Goal: Information Seeking & Learning: Find specific fact

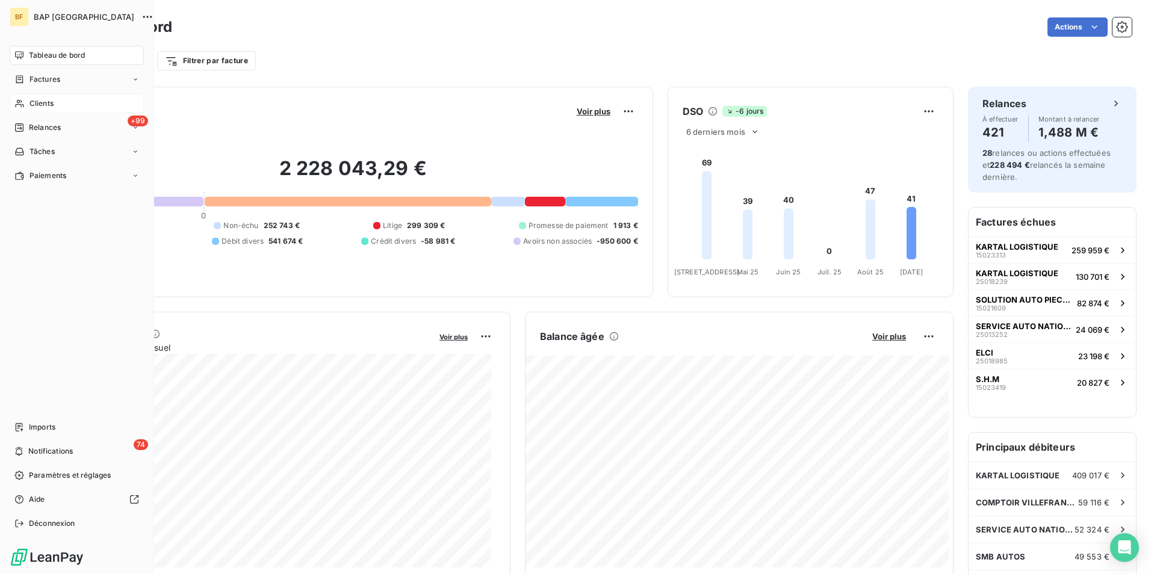
click at [49, 104] on span "Clients" at bounding box center [41, 103] width 24 height 11
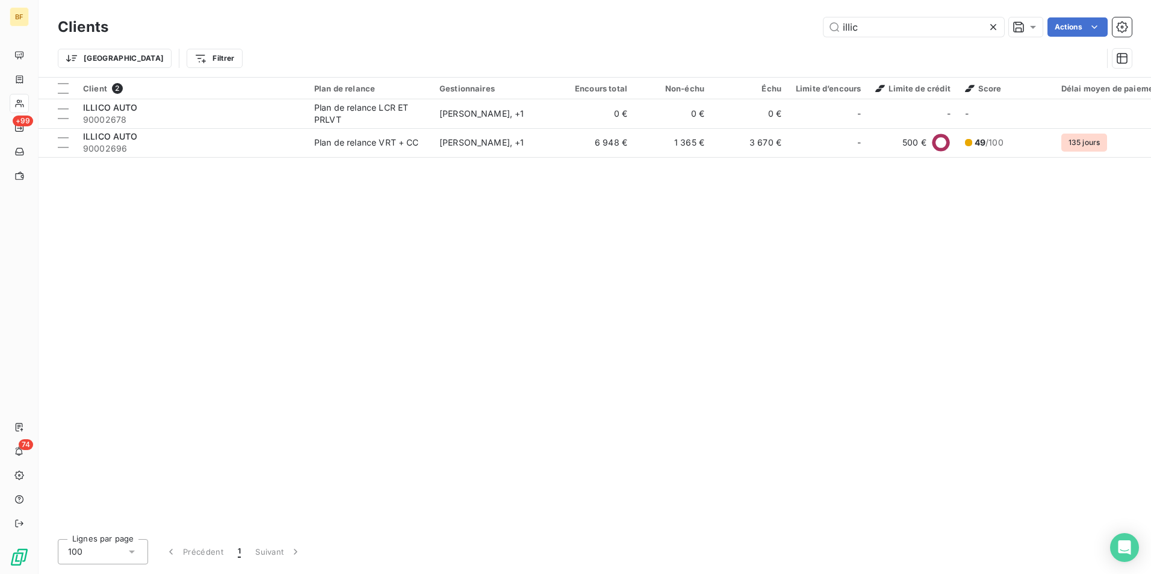
drag, startPoint x: 890, startPoint y: 29, endPoint x: 739, endPoint y: 7, distance: 153.2
click at [739, 7] on div "Clients illic Actions Trier Filtrer" at bounding box center [595, 38] width 1112 height 77
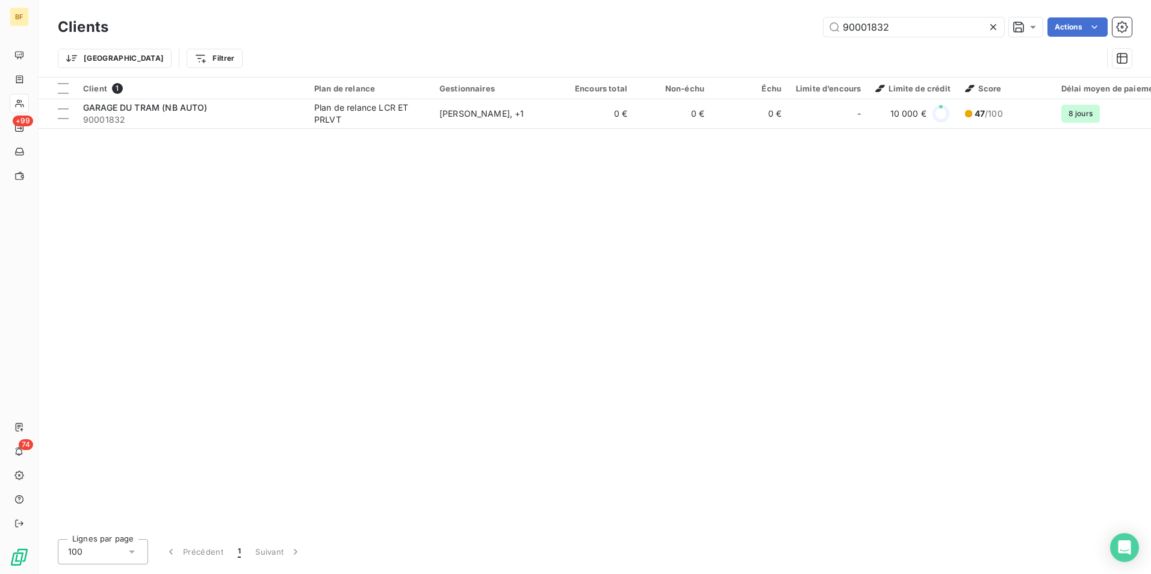
type input "90001832"
click at [321, 129] on div "Client 1 Plan de relance Gestionnaires Encours total Non-échu Échu Limite d’enc…" at bounding box center [595, 304] width 1112 height 452
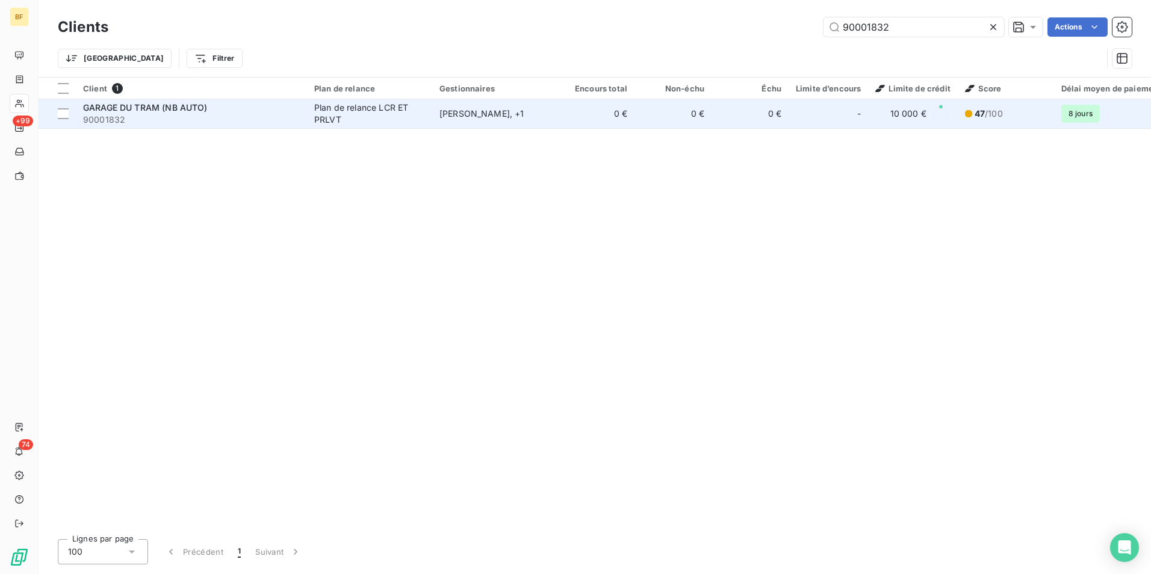
click at [326, 122] on div "Plan de relance LCR ET PRLVT" at bounding box center [369, 114] width 111 height 24
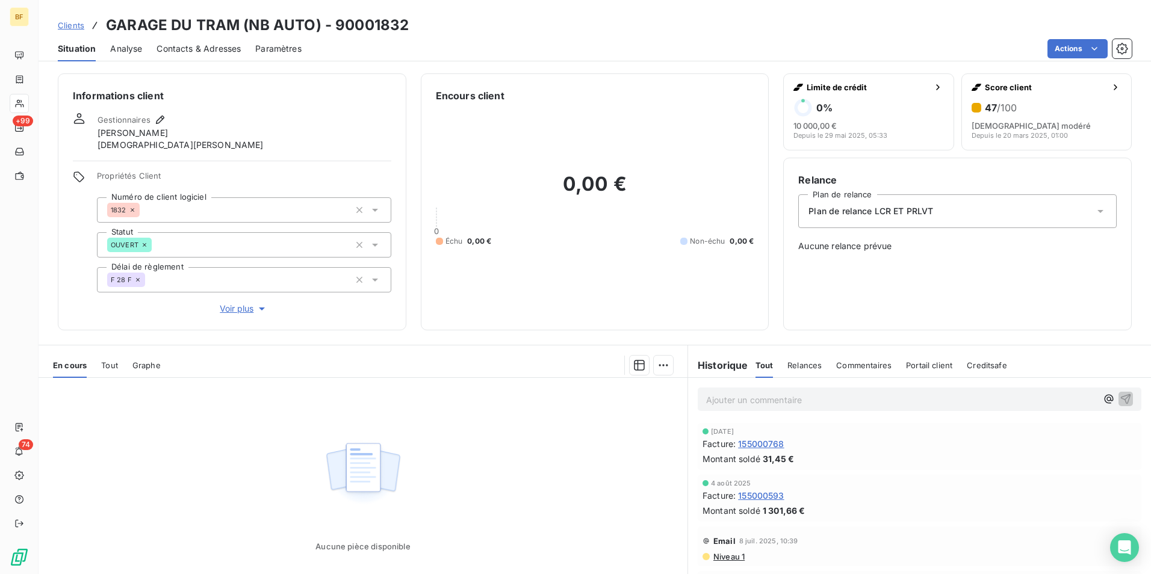
click at [770, 399] on p "Ajouter un commentaire ﻿" at bounding box center [901, 399] width 391 height 15
click at [804, 402] on span "(AV) changement de RIB, envoyé ce jour au FACTOR + [PERSON_NAME]" at bounding box center [853, 399] width 294 height 10
drag, startPoint x: 801, startPoint y: 395, endPoint x: 971, endPoint y: 398, distance: 169.8
click at [811, 400] on span "(AV) changement de RIB, envoyé ce jour au FACTOR + [PERSON_NAME]" at bounding box center [853, 399] width 294 height 10
click at [973, 398] on p "(AV) changement de RIB, envoyé ce jour au FACTOR + [PERSON_NAME]" at bounding box center [901, 399] width 391 height 14
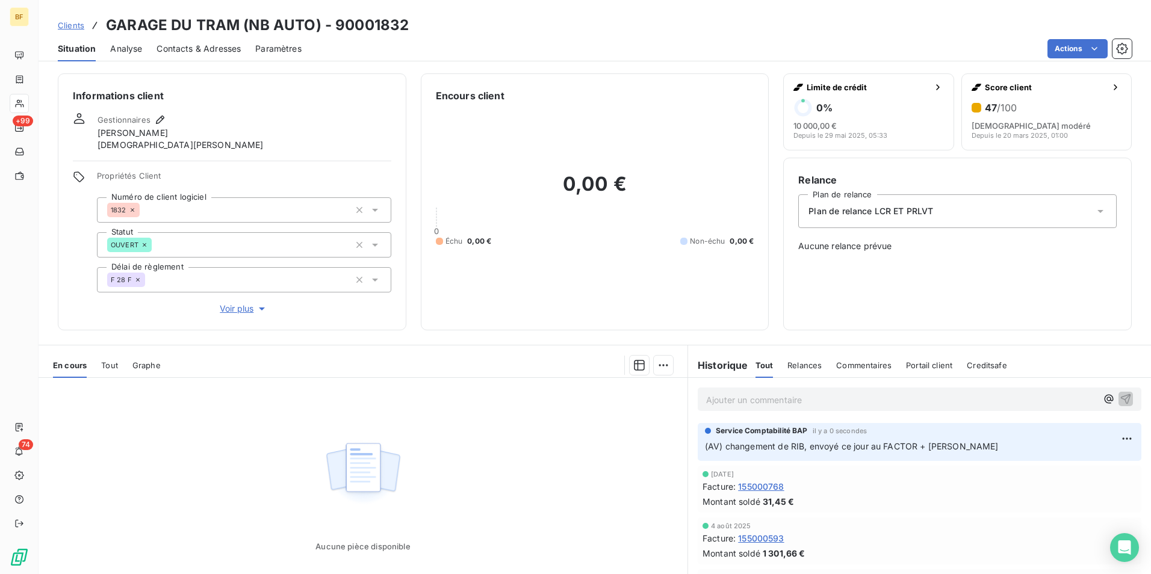
click at [650, 39] on div "Actions" at bounding box center [724, 48] width 816 height 19
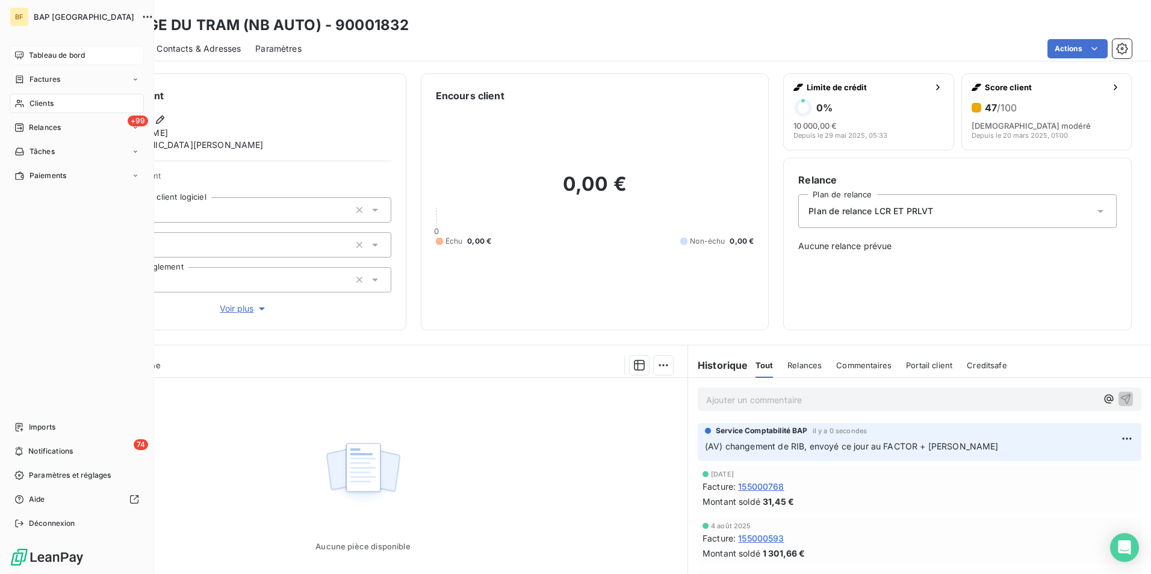
drag, startPoint x: 35, startPoint y: 49, endPoint x: 15, endPoint y: 60, distance: 22.6
click at [35, 50] on div "Tableau de bord" at bounding box center [77, 55] width 134 height 19
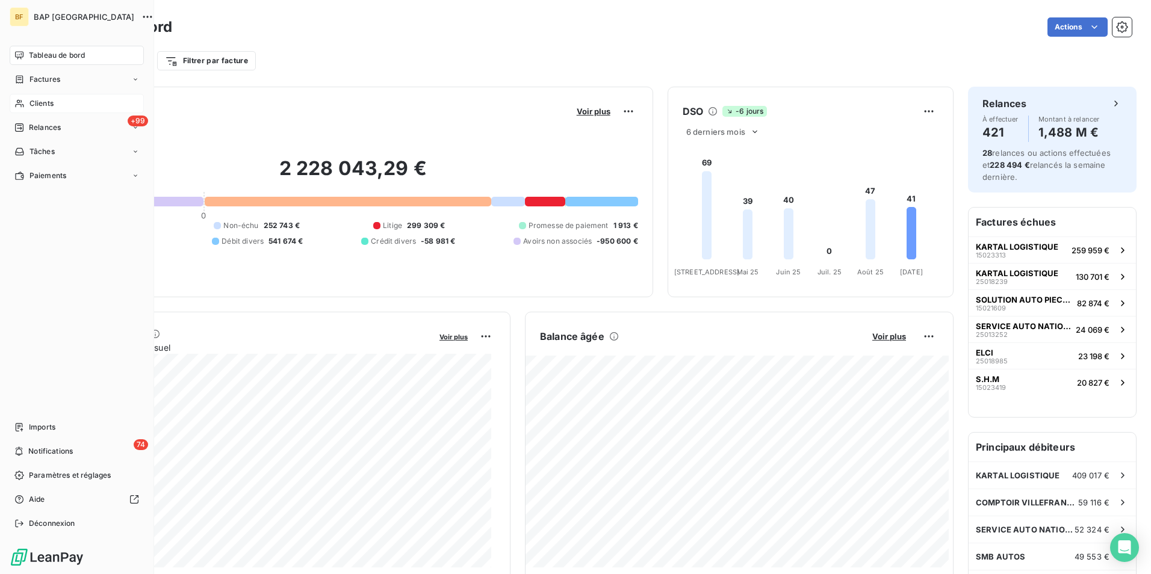
click at [31, 101] on span "Clients" at bounding box center [41, 103] width 24 height 11
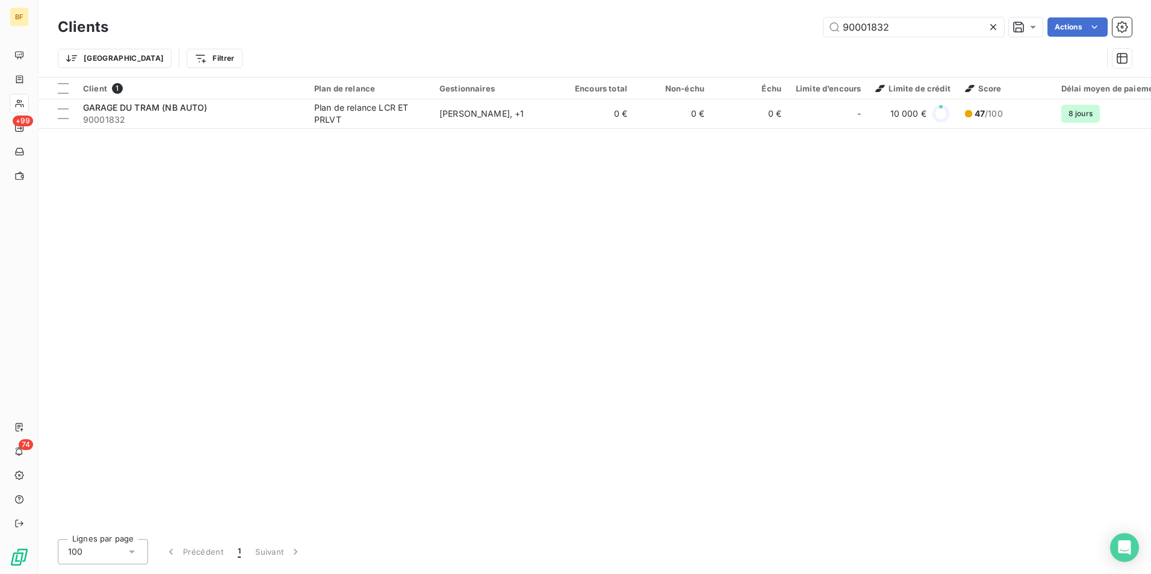
drag, startPoint x: 937, startPoint y: 20, endPoint x: 757, endPoint y: 21, distance: 179.4
click at [757, 21] on div "90001832 Actions" at bounding box center [627, 26] width 1009 height 19
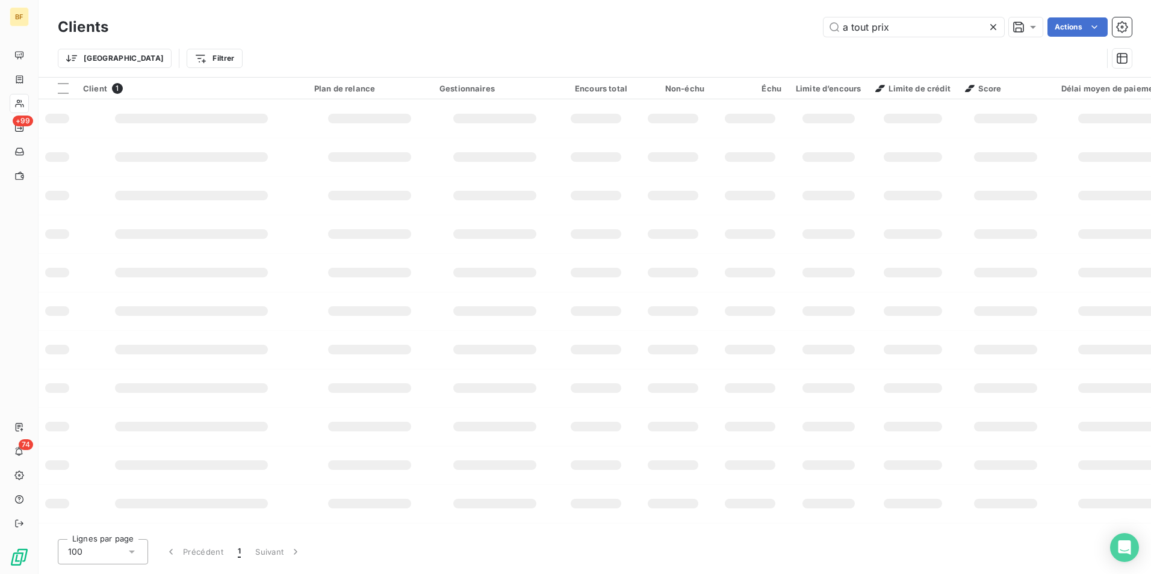
type input "a tout prix"
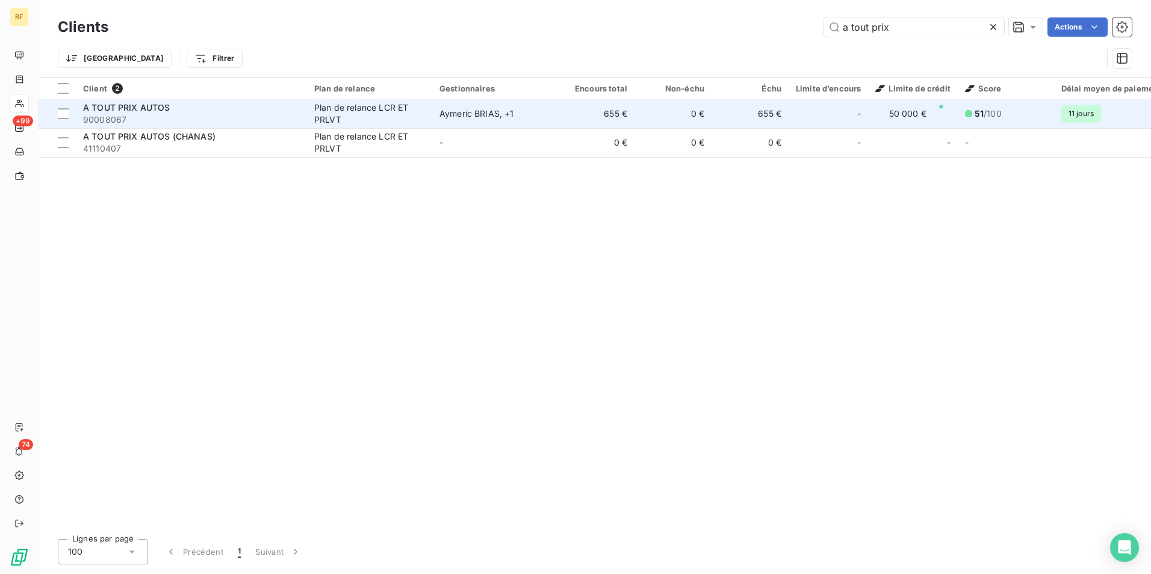
click at [209, 112] on div "A TOUT PRIX AUTOS" at bounding box center [191, 108] width 217 height 12
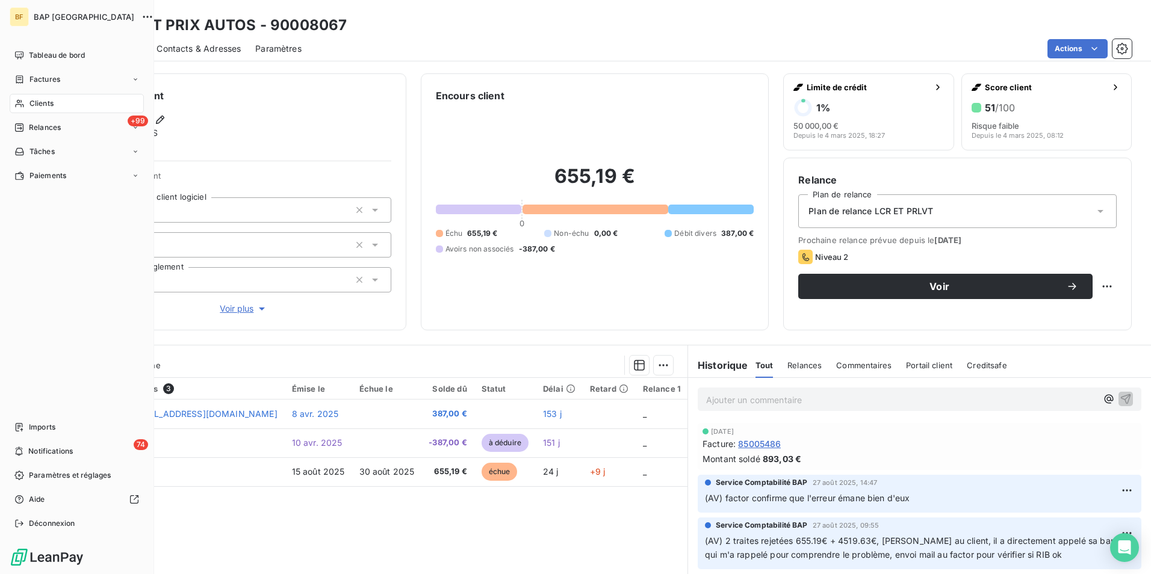
click at [39, 104] on span "Clients" at bounding box center [41, 103] width 24 height 11
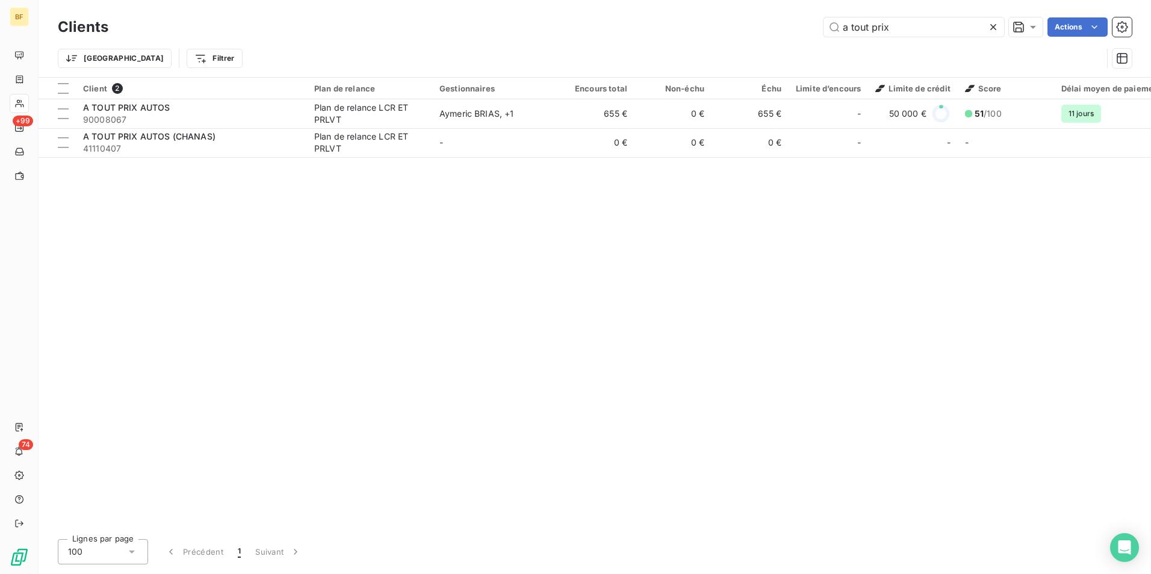
drag, startPoint x: 920, startPoint y: 31, endPoint x: 766, endPoint y: 13, distance: 154.5
click at [766, 13] on div "Clients a tout prix Actions Trier Filtrer" at bounding box center [595, 38] width 1112 height 77
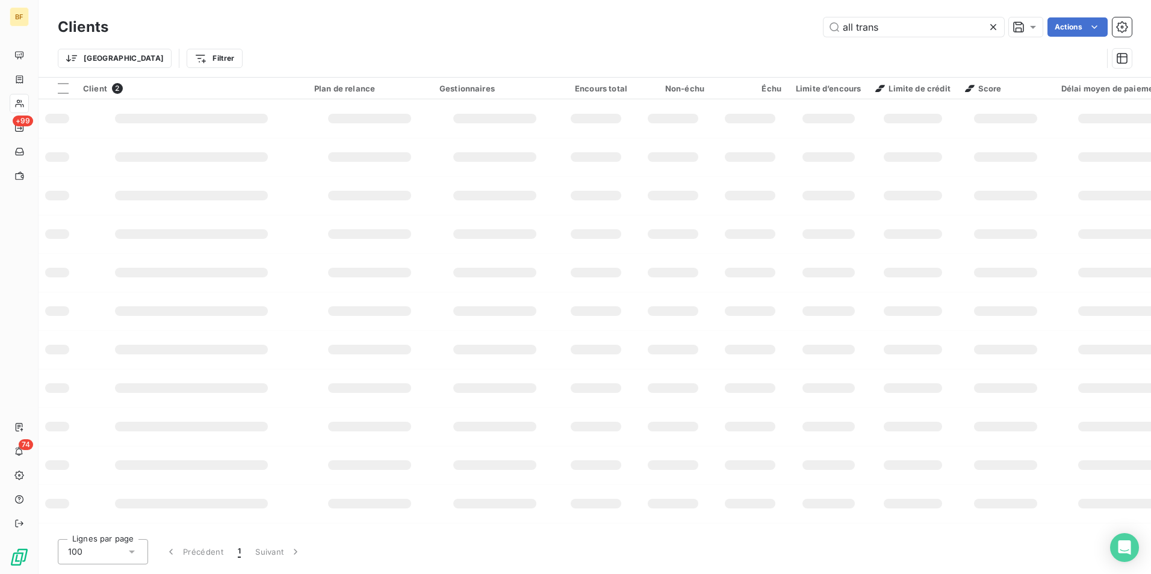
type input "all trans"
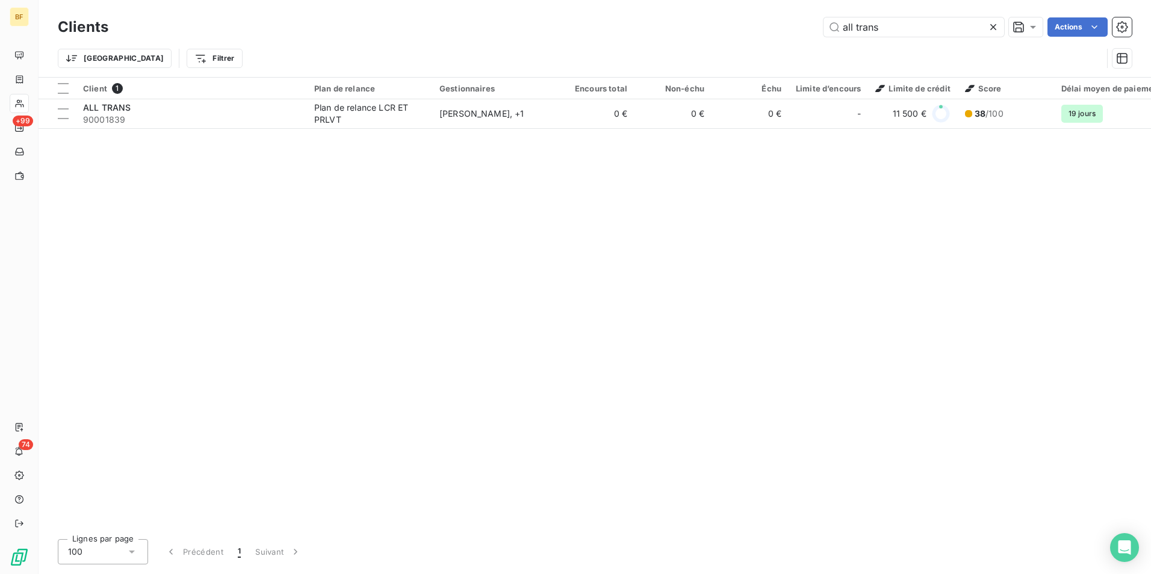
click at [598, 129] on div "Client 1 Plan de relance Gestionnaires Encours total Non-échu Échu Limite d’enc…" at bounding box center [595, 304] width 1112 height 452
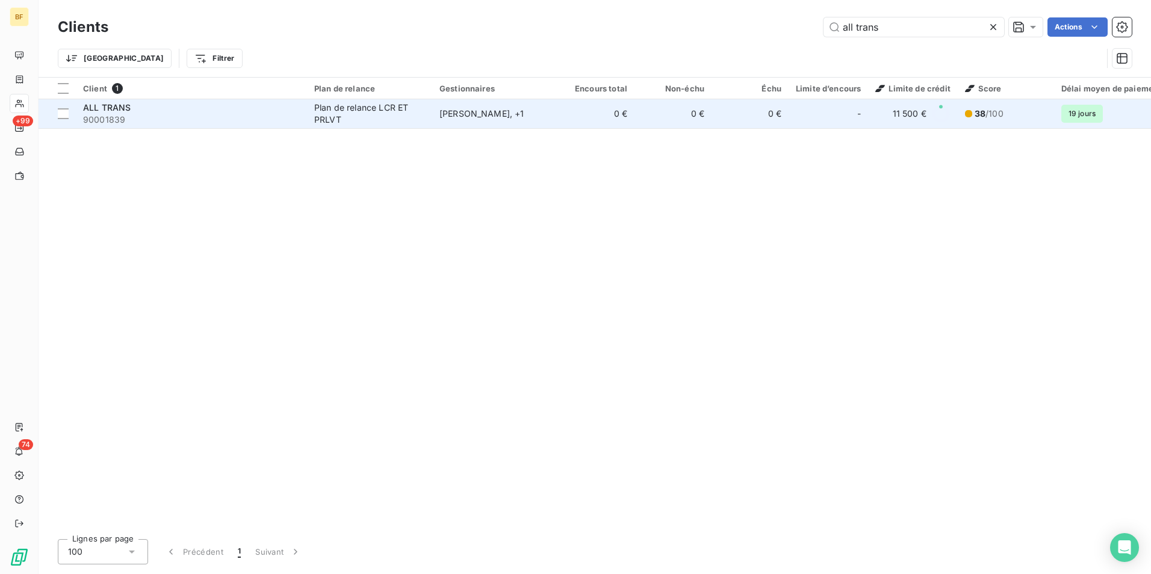
click at [599, 119] on td "0 €" at bounding box center [595, 113] width 77 height 29
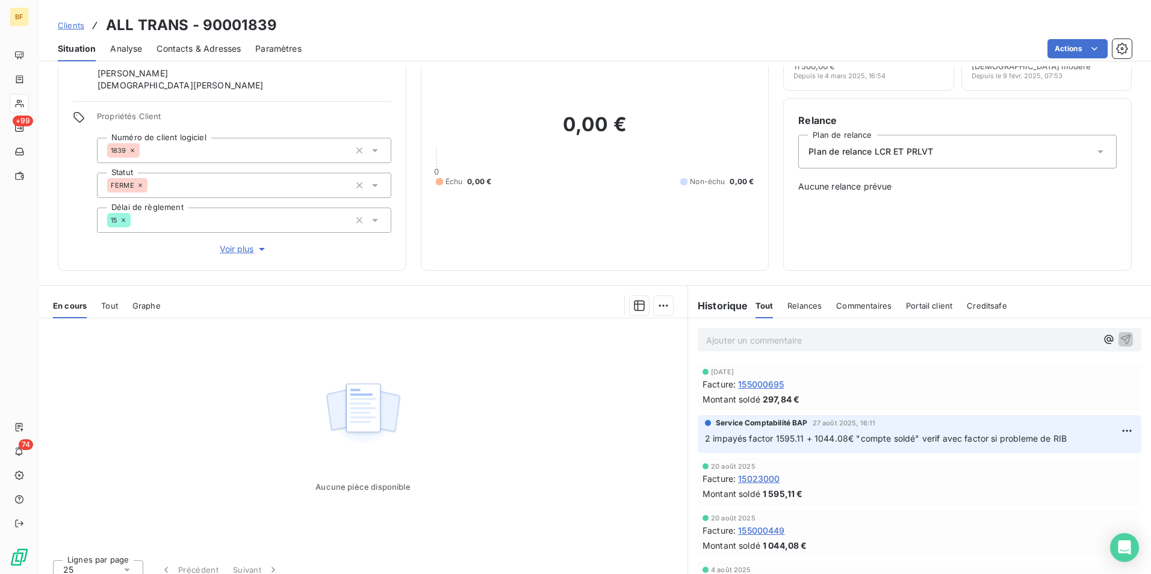
scroll to position [60, 0]
click at [202, 48] on span "Contacts & Adresses" at bounding box center [199, 49] width 84 height 12
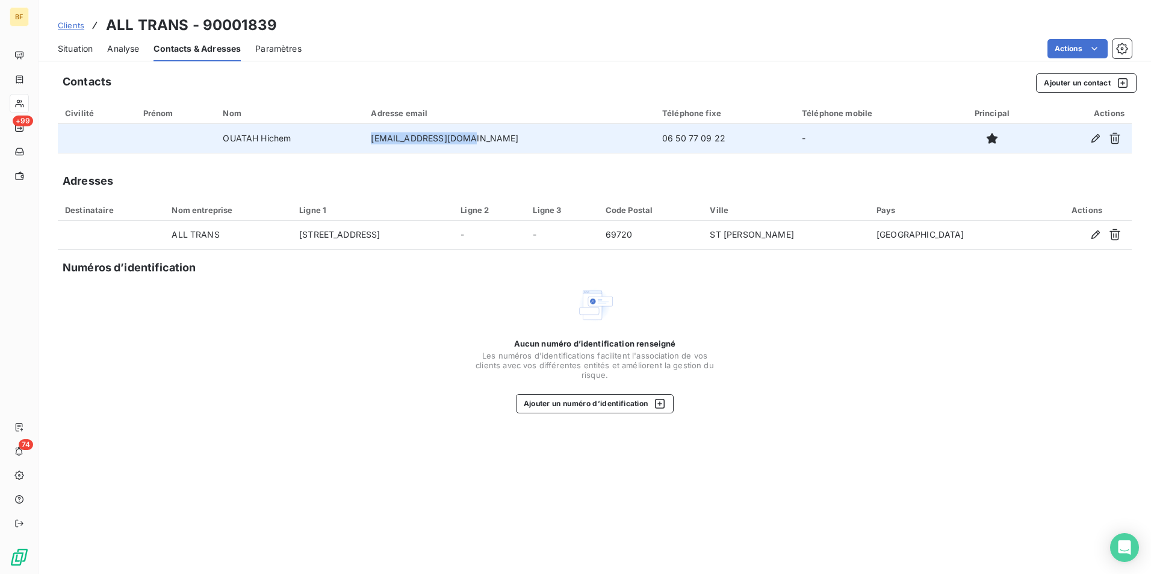
drag, startPoint x: 496, startPoint y: 138, endPoint x: 403, endPoint y: 143, distance: 93.4
click at [403, 143] on td "[EMAIL_ADDRESS][DOMAIN_NAME]" at bounding box center [509, 138] width 291 height 29
drag, startPoint x: 505, startPoint y: 138, endPoint x: 398, endPoint y: 146, distance: 106.8
click at [398, 146] on td "[EMAIL_ADDRESS][DOMAIN_NAME]" at bounding box center [509, 138] width 291 height 29
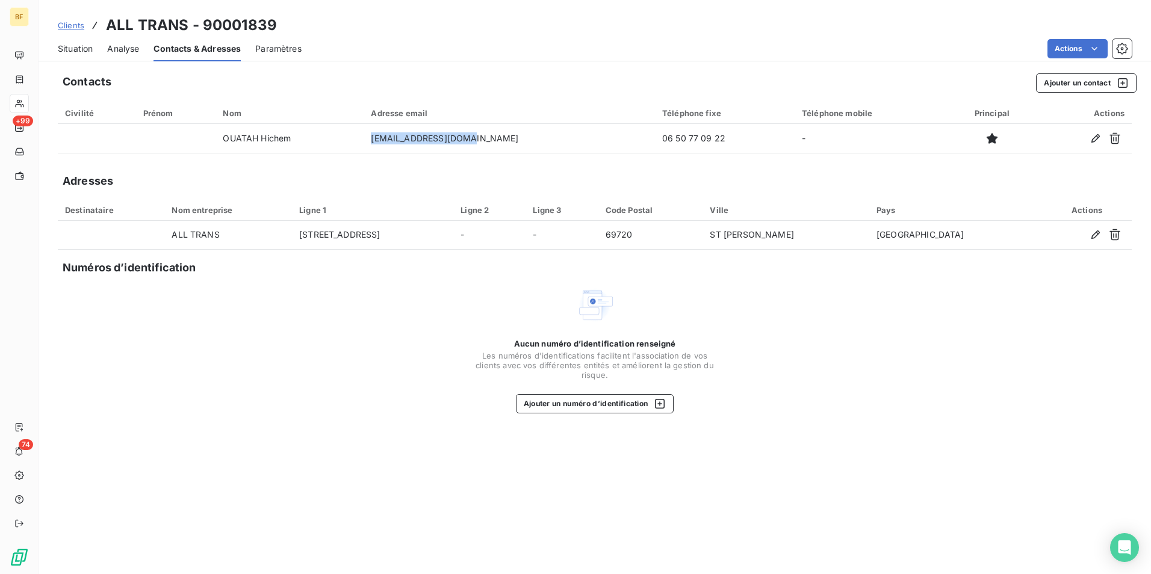
copy td "[EMAIL_ADDRESS][DOMAIN_NAME]"
click at [87, 46] on span "Situation" at bounding box center [75, 49] width 35 height 12
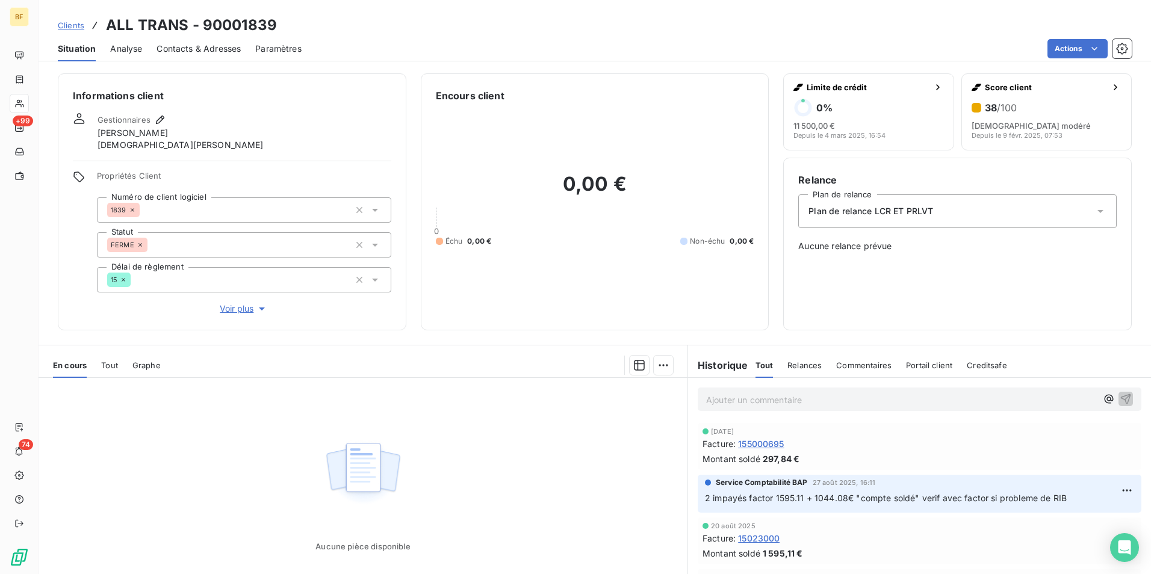
click at [751, 404] on p "Ajouter un commentaire ﻿" at bounding box center [901, 399] width 391 height 15
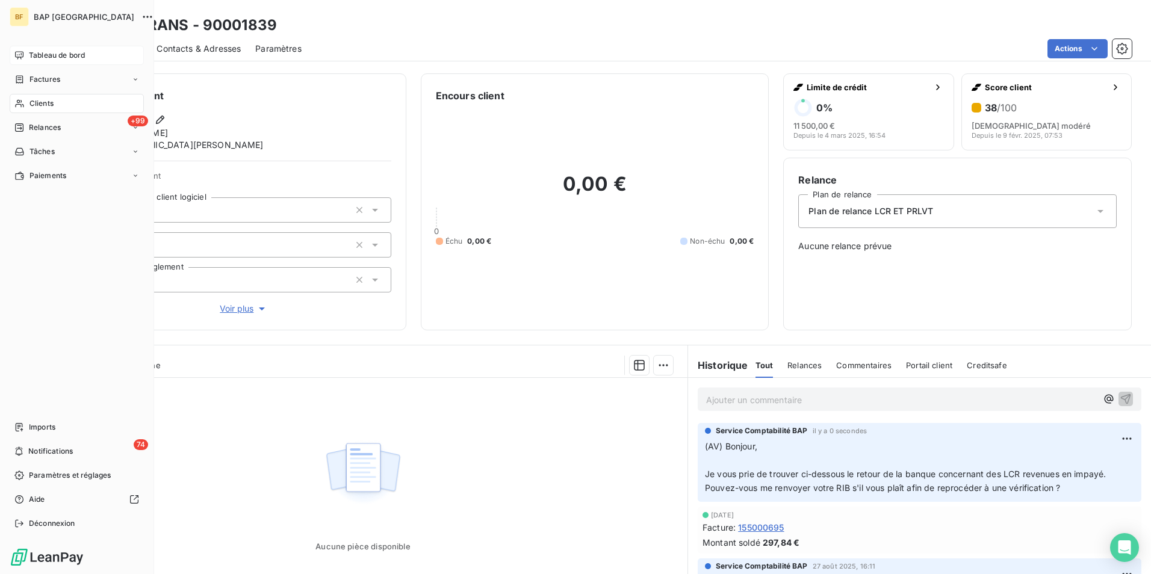
click at [48, 57] on span "Tableau de bord" at bounding box center [57, 55] width 56 height 11
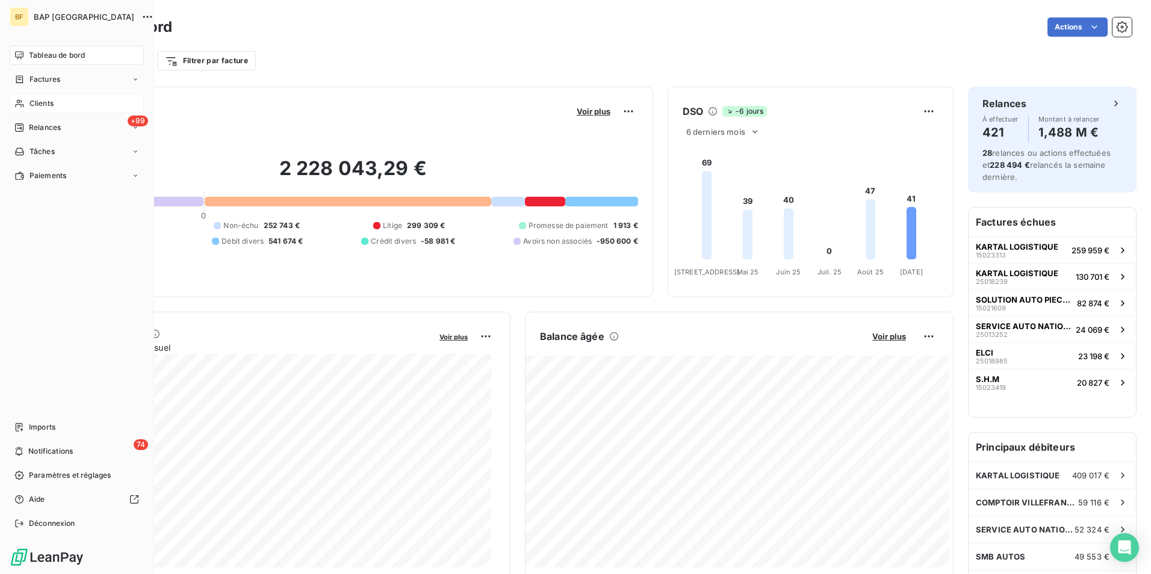
click at [51, 91] on nav "Tableau de bord Factures Clients +99 Relances Tâches Paiements" at bounding box center [77, 116] width 134 height 140
click at [49, 98] on span "Clients" at bounding box center [41, 103] width 24 height 11
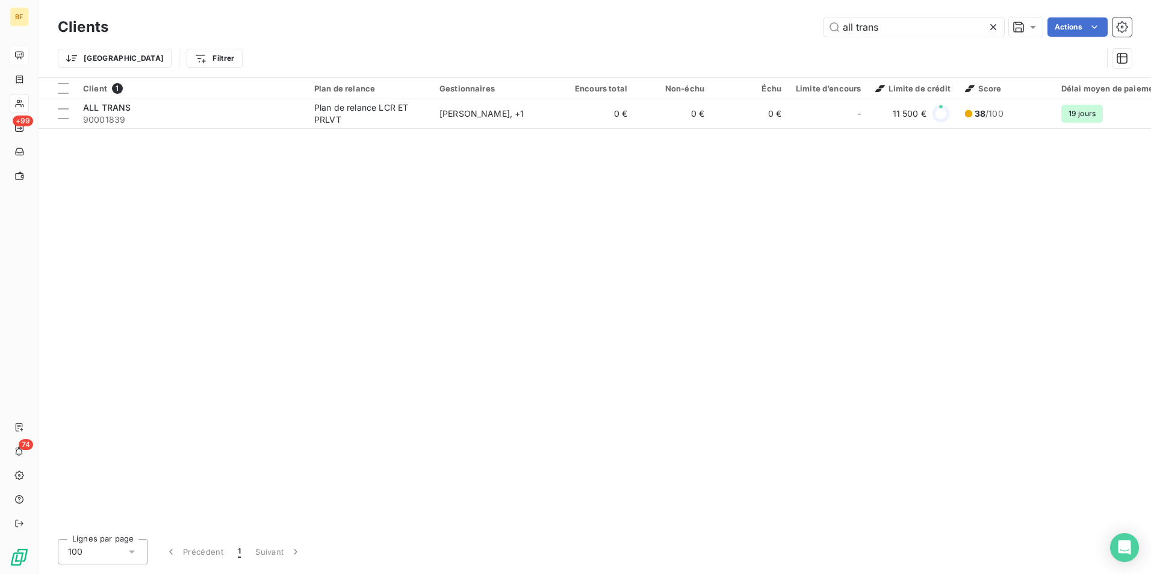
drag, startPoint x: 908, startPoint y: 19, endPoint x: 814, endPoint y: 20, distance: 94.5
click at [814, 20] on div "all trans Actions" at bounding box center [627, 26] width 1009 height 19
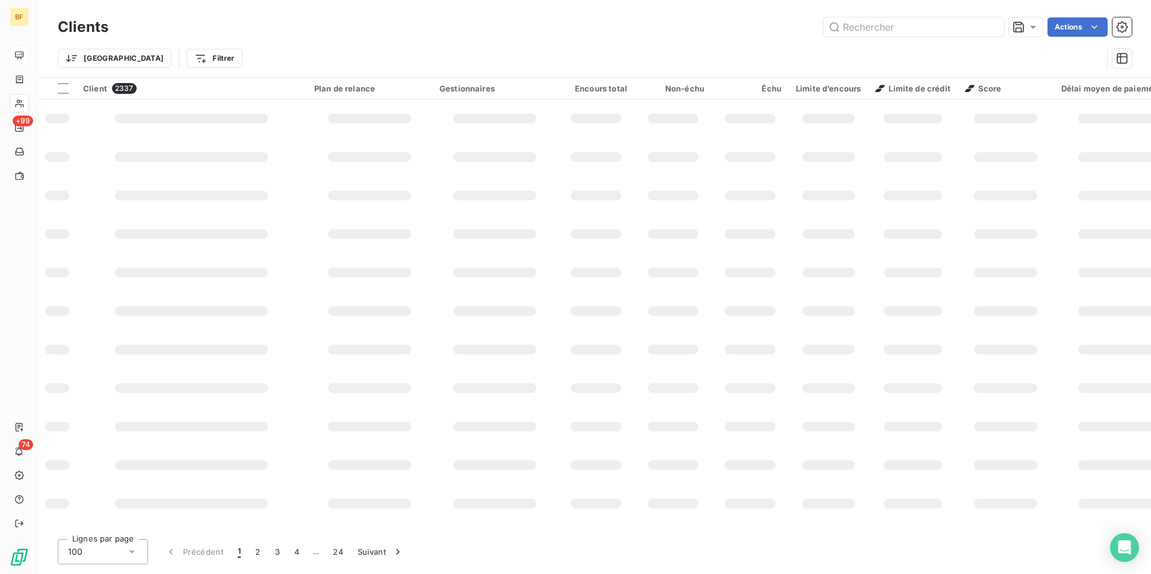
click at [26, 54] on div at bounding box center [19, 55] width 19 height 19
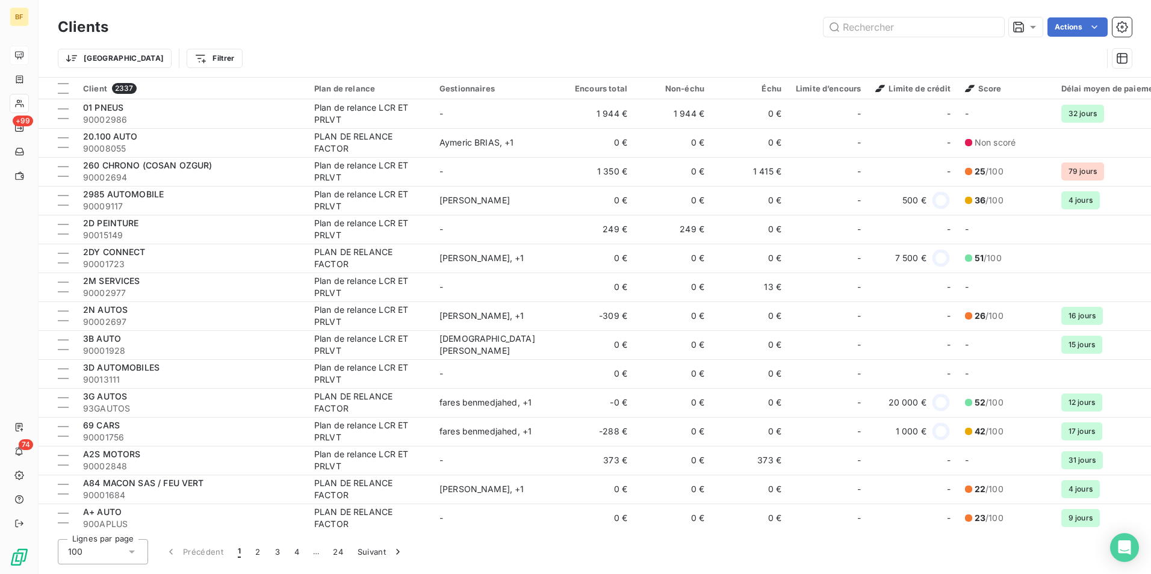
click at [12, 54] on div at bounding box center [19, 55] width 19 height 19
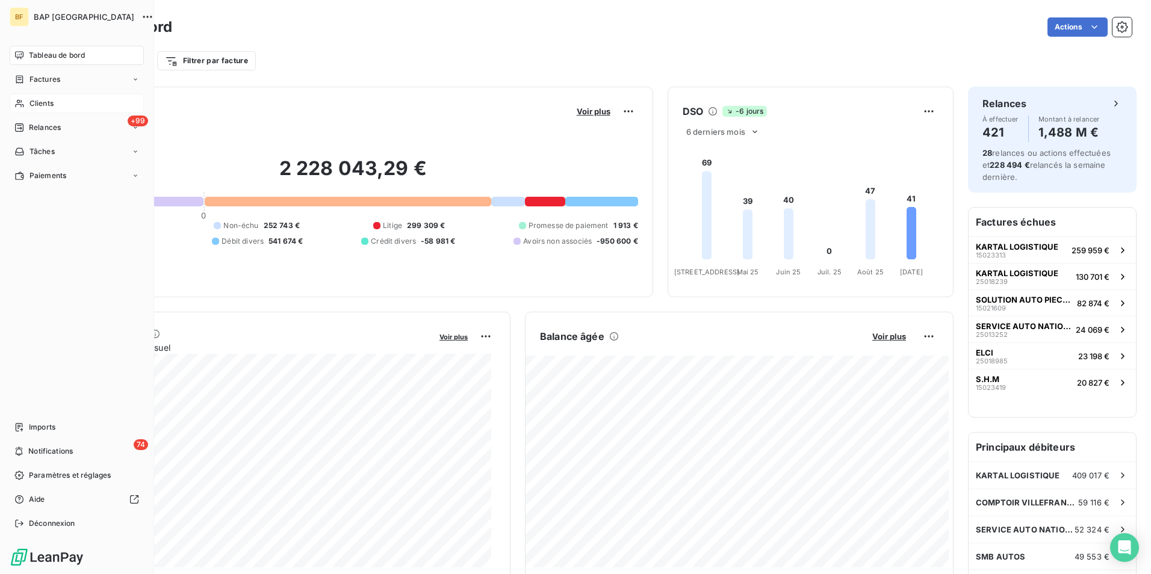
click at [43, 102] on span "Clients" at bounding box center [41, 103] width 24 height 11
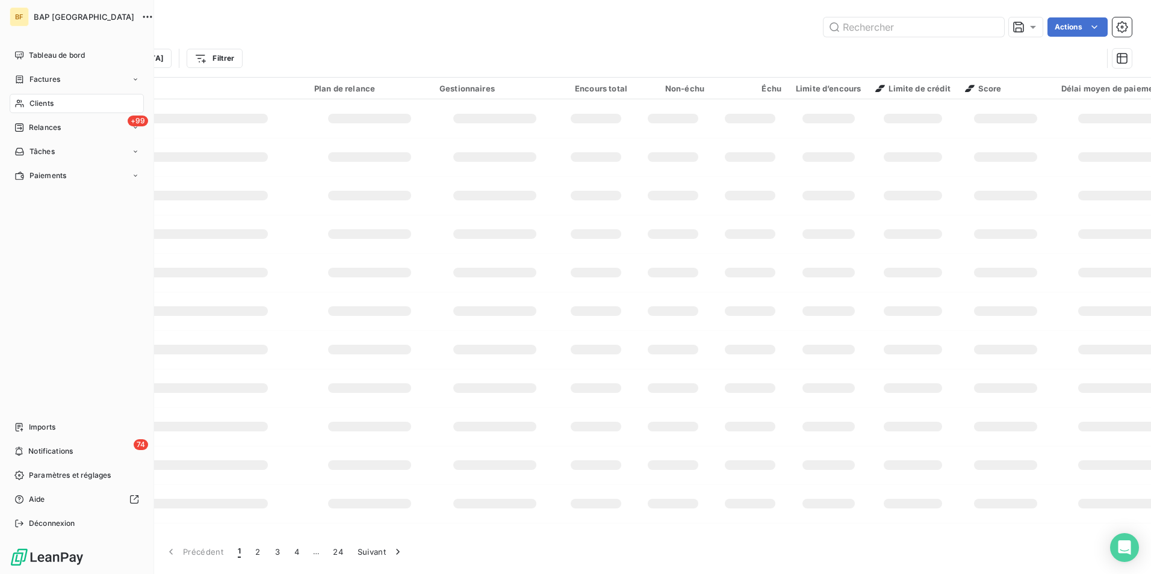
click at [23, 107] on icon at bounding box center [19, 104] width 8 height 8
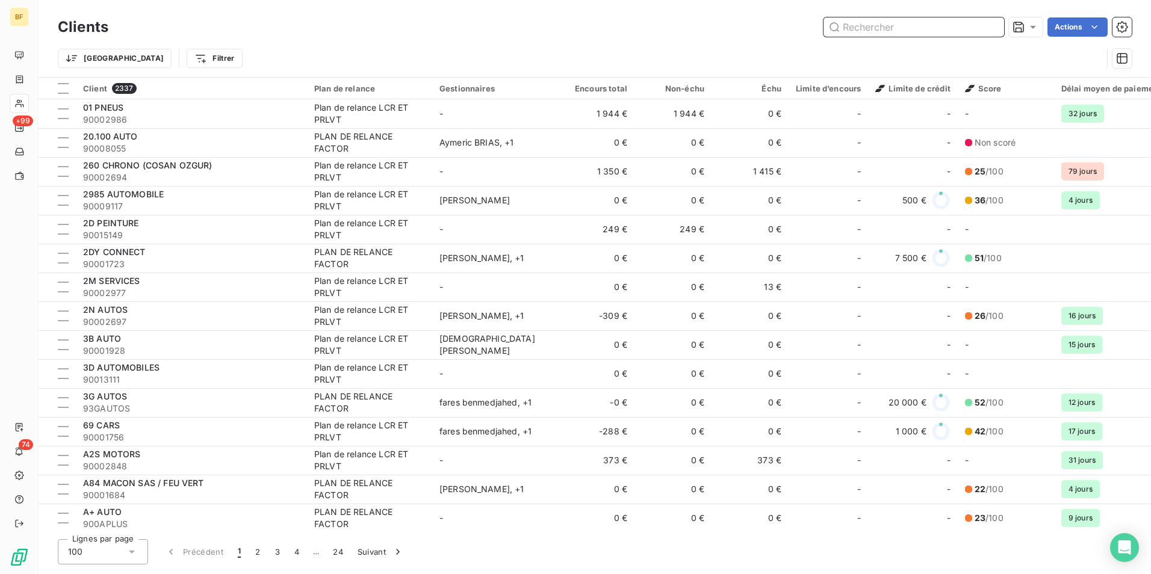
click at [878, 22] on input "text" at bounding box center [913, 26] width 181 height 19
click at [879, 29] on input "text" at bounding box center [913, 26] width 181 height 19
click at [879, 28] on input "text" at bounding box center [913, 26] width 181 height 19
